Goal: Information Seeking & Learning: Learn about a topic

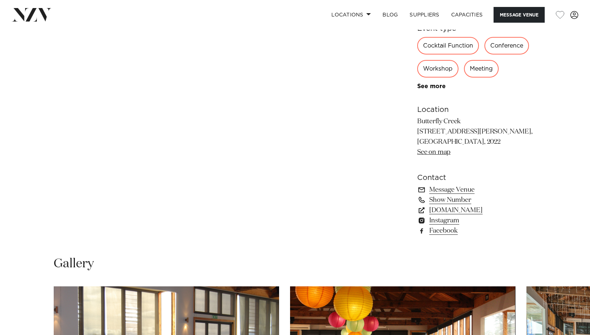
scroll to position [443, 0]
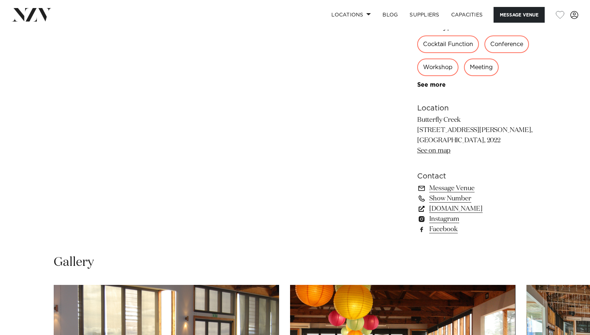
click at [485, 206] on link "www.butterflycreek.co.nz" at bounding box center [476, 209] width 119 height 10
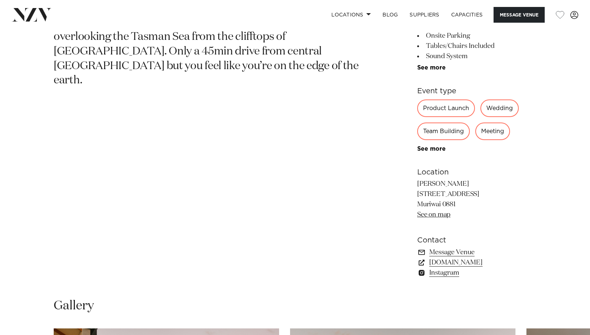
scroll to position [380, 0]
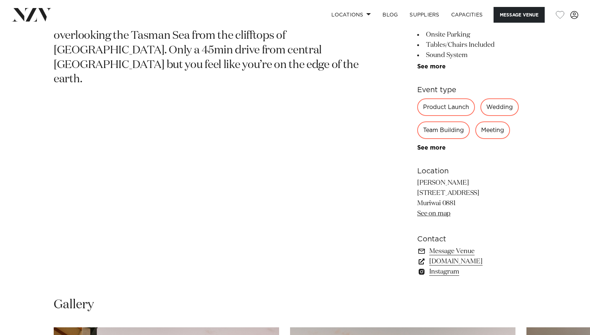
click at [482, 262] on link "www.kulamuriwai.co.nz" at bounding box center [476, 261] width 119 height 10
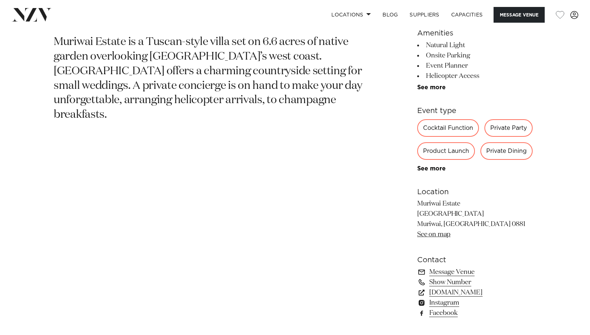
scroll to position [360, 0]
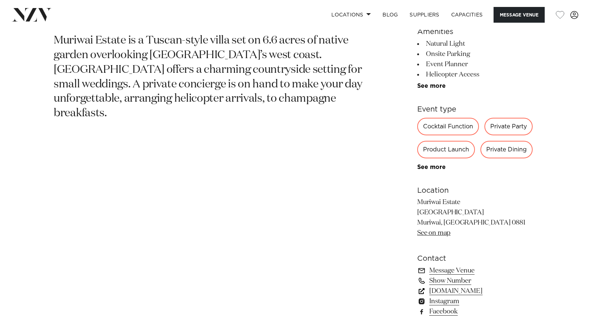
click at [479, 290] on link "muriwaiestate.co.nz" at bounding box center [476, 291] width 119 height 10
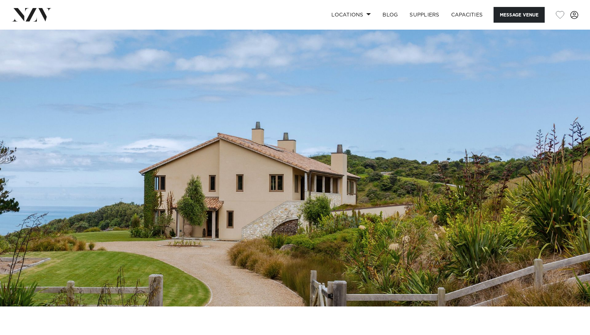
scroll to position [0, 0]
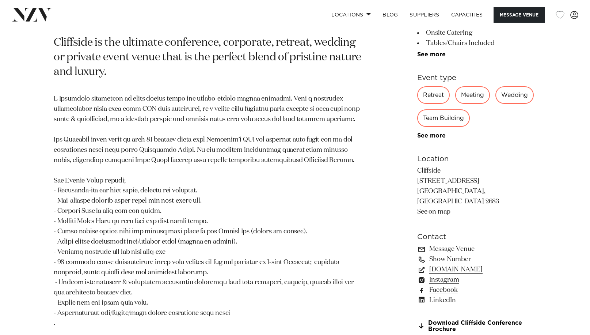
scroll to position [395, 0]
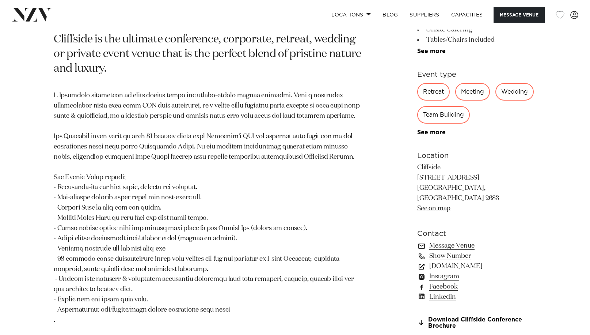
click at [470, 261] on link "www.cliffside.co.nz" at bounding box center [476, 266] width 119 height 10
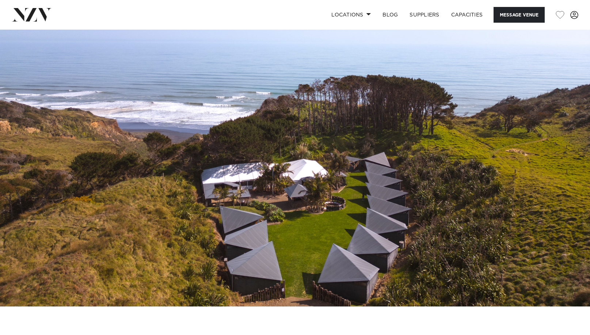
scroll to position [0, 0]
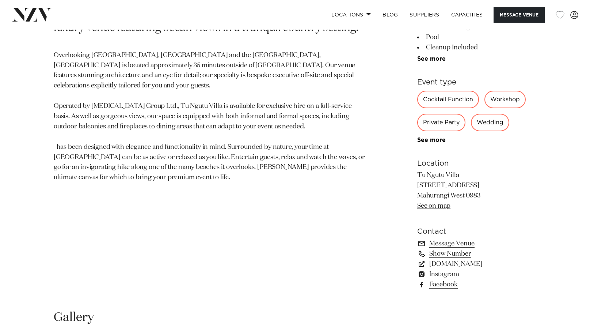
scroll to position [389, 0]
click at [489, 261] on link "www.tungutuvilla.com" at bounding box center [476, 263] width 119 height 10
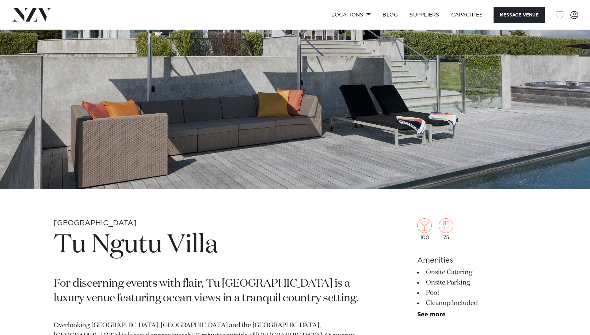
scroll to position [118, 0]
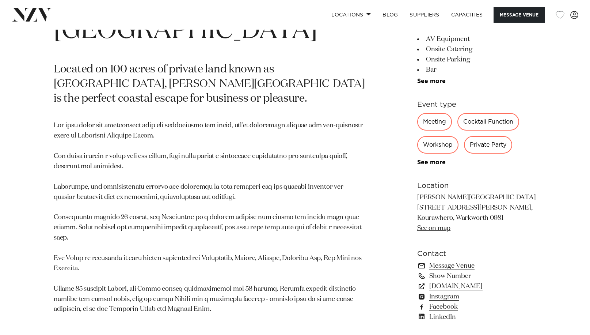
scroll to position [367, 0]
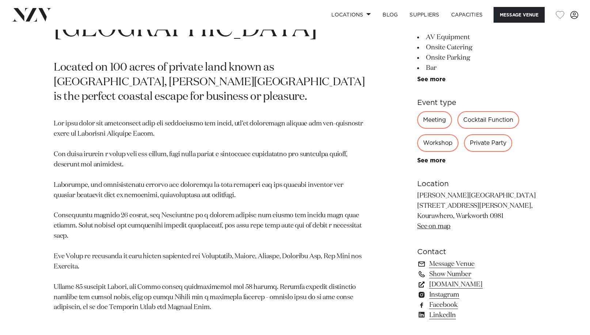
click at [468, 285] on link "woodhouselodge.nz" at bounding box center [476, 284] width 119 height 10
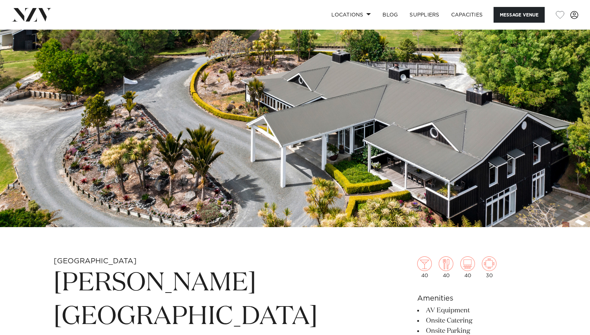
scroll to position [80, 0]
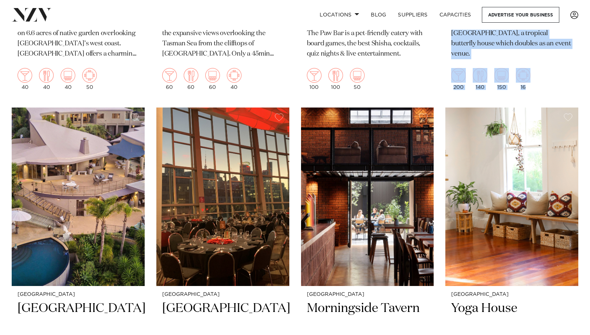
scroll to position [9316, 0]
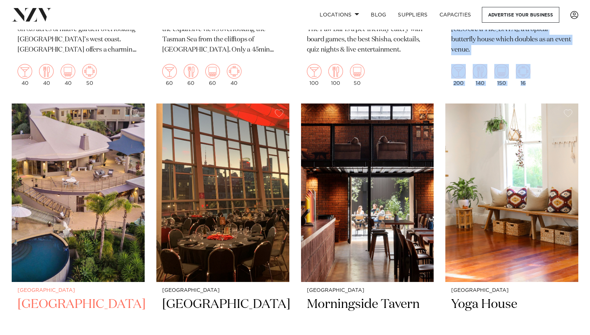
click at [91, 296] on h2 "Delamore Lodge" at bounding box center [78, 320] width 121 height 49
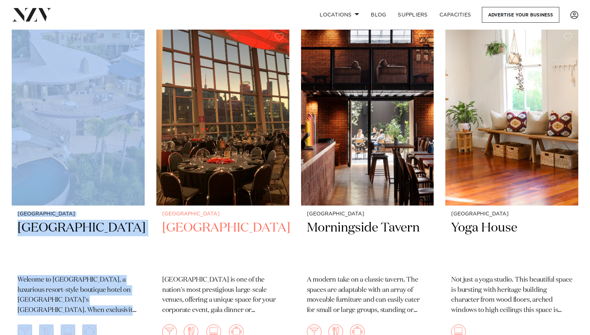
scroll to position [9378, 0]
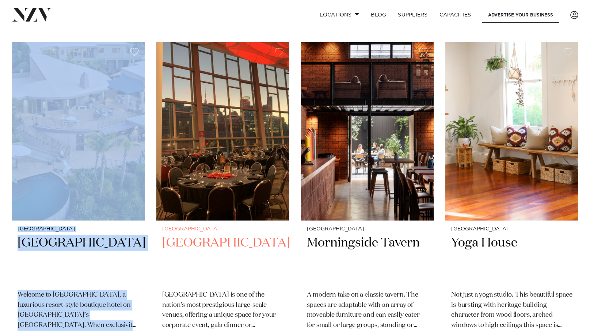
click at [228, 235] on h2 "Spark Arena" at bounding box center [222, 259] width 121 height 49
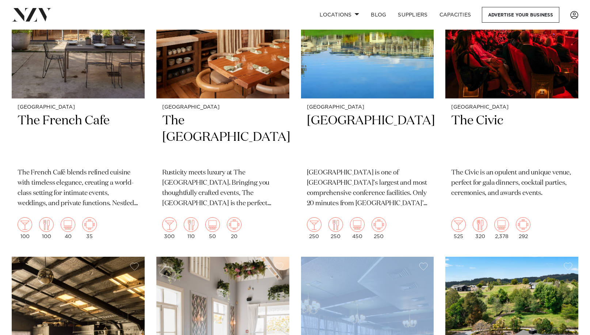
scroll to position [6602, 0]
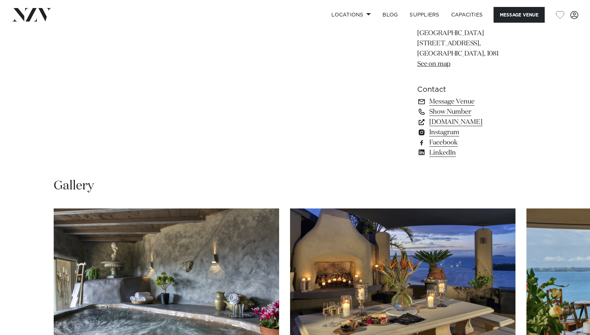
scroll to position [504, 0]
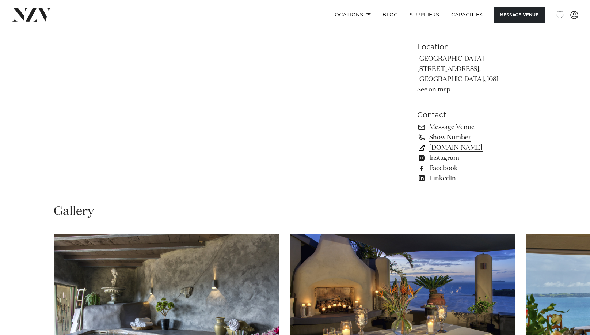
click at [470, 147] on link "www.delamorelodge.com" at bounding box center [476, 148] width 119 height 10
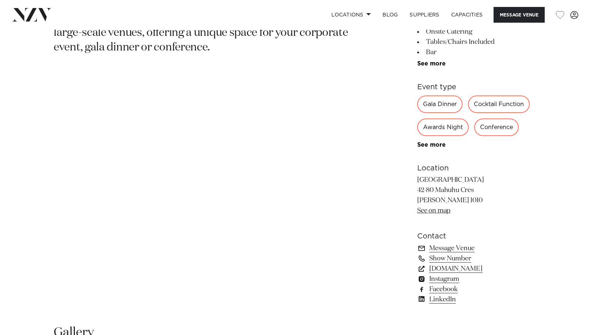
scroll to position [386, 0]
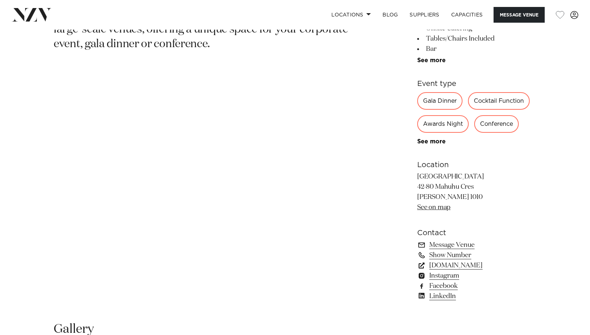
click at [464, 265] on link "[DOMAIN_NAME]" at bounding box center [476, 265] width 119 height 10
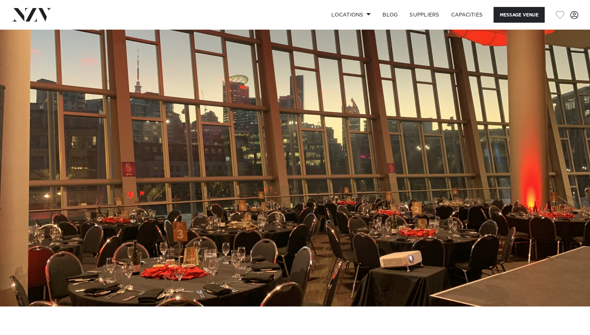
scroll to position [0, 0]
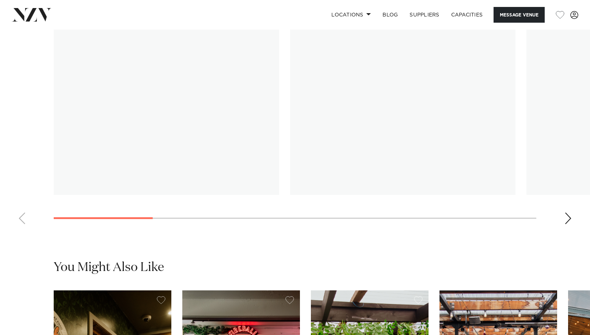
scroll to position [700, 0]
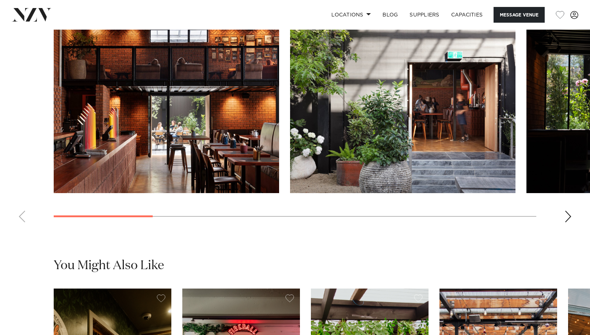
click at [569, 222] on div "Next slide" at bounding box center [568, 217] width 7 height 12
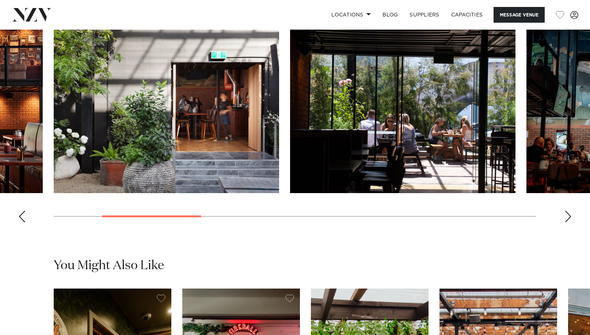
click at [569, 222] on div "Next slide" at bounding box center [568, 217] width 7 height 12
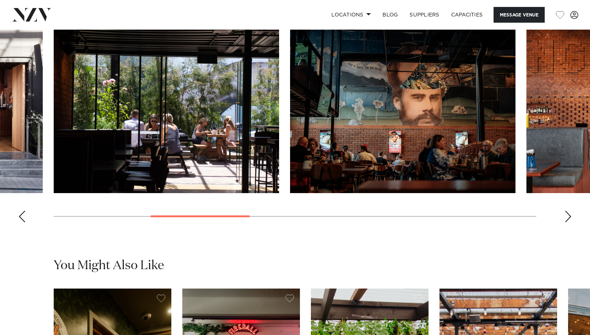
click at [569, 222] on div "Next slide" at bounding box center [568, 217] width 7 height 12
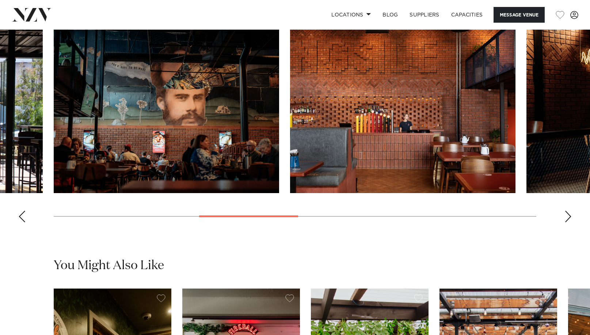
click at [569, 222] on div "Next slide" at bounding box center [568, 217] width 7 height 12
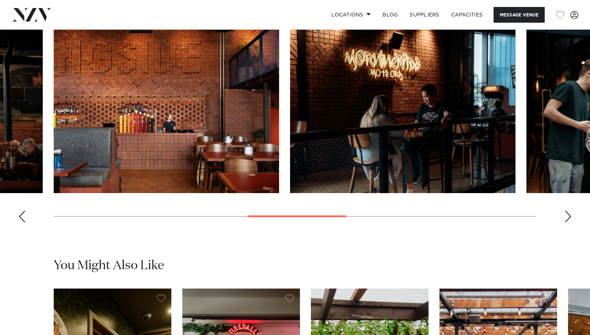
click at [569, 222] on div "Next slide" at bounding box center [568, 217] width 7 height 12
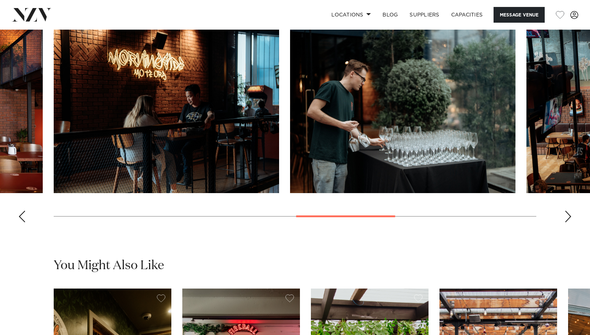
click at [569, 222] on div "Next slide" at bounding box center [568, 217] width 7 height 12
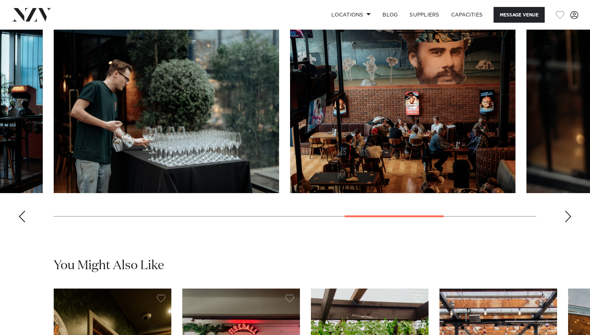
click at [569, 222] on div "Next slide" at bounding box center [568, 217] width 7 height 12
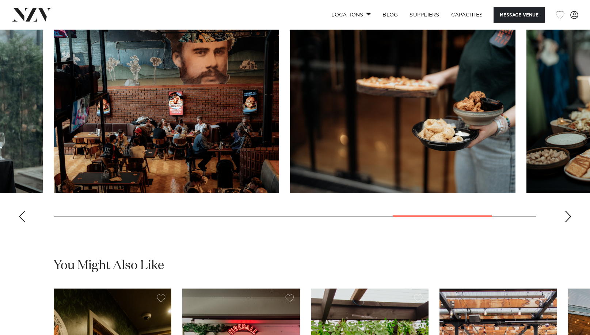
click at [569, 222] on div "Next slide" at bounding box center [568, 217] width 7 height 12
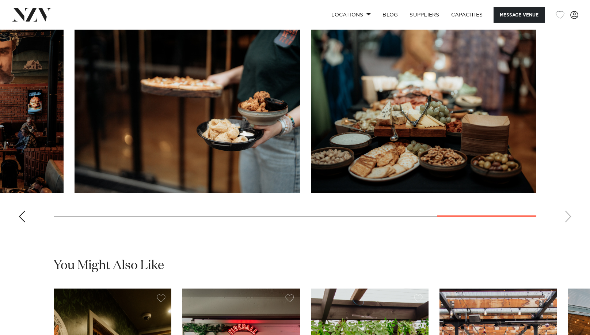
click at [569, 228] on swiper-container at bounding box center [295, 127] width 590 height 201
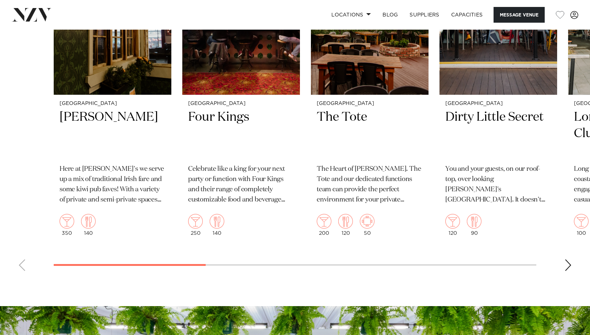
scroll to position [750, 0]
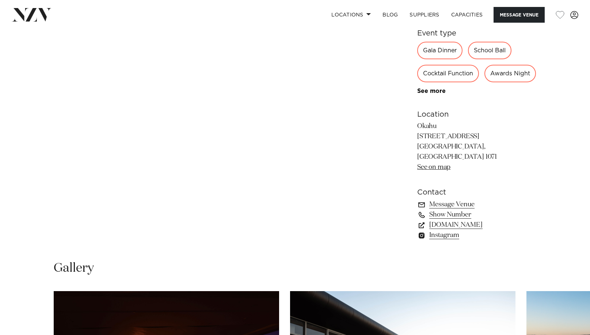
scroll to position [437, 0]
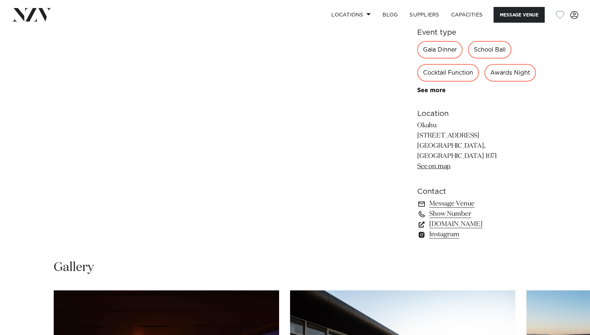
click at [472, 229] on link "[DOMAIN_NAME]" at bounding box center [476, 224] width 119 height 10
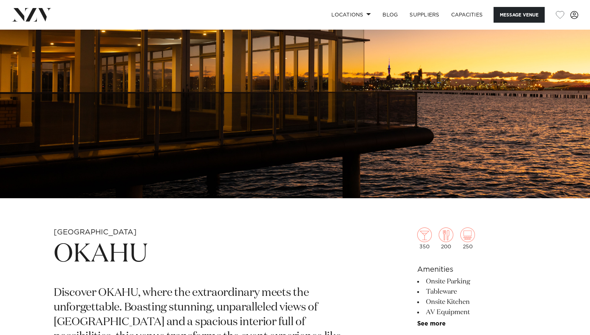
scroll to position [94, 0]
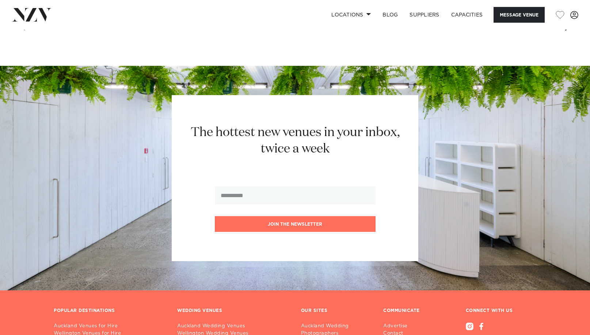
scroll to position [783, 0]
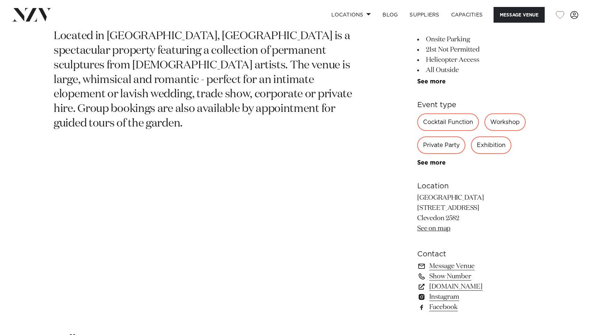
scroll to position [390, 0]
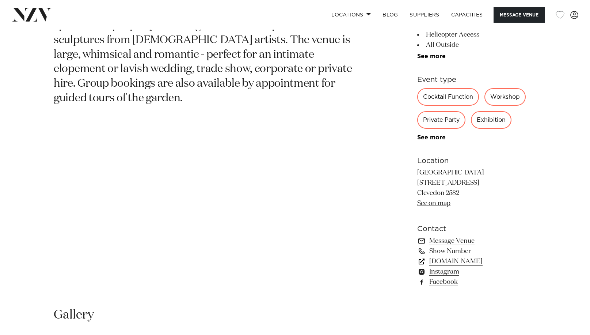
click at [486, 260] on link "[DOMAIN_NAME]" at bounding box center [476, 261] width 119 height 10
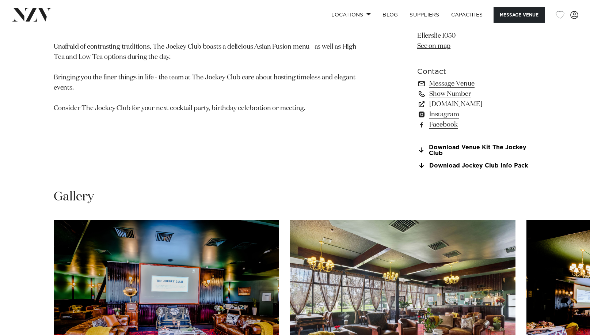
scroll to position [545, 0]
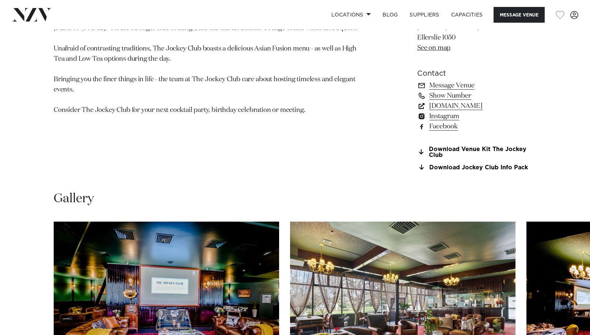
click at [455, 106] on link "[DOMAIN_NAME]" at bounding box center [476, 106] width 119 height 10
